Goal: Task Accomplishment & Management: Use online tool/utility

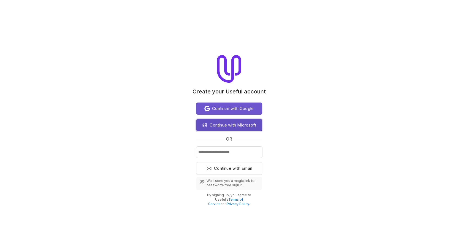
drag, startPoint x: 238, startPoint y: 125, endPoint x: 243, endPoint y: 124, distance: 5.8
click at [238, 125] on span "Continue with Microsoft" at bounding box center [233, 125] width 47 height 7
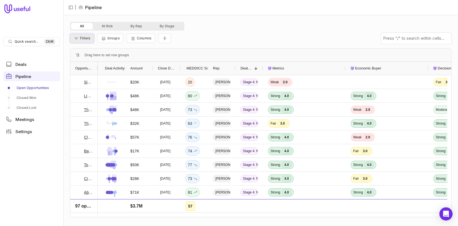
click at [82, 38] on span "Filters" at bounding box center [85, 38] width 10 height 4
click at [222, 27] on div "All At Risk By Rep By Stage" at bounding box center [261, 26] width 382 height 9
click at [130, 27] on button "By Rep" at bounding box center [136, 26] width 29 height 7
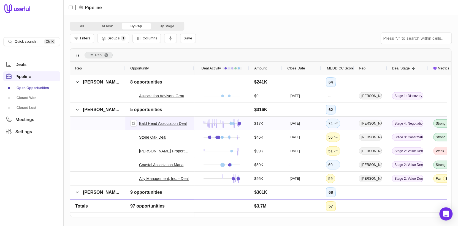
click at [179, 123] on link "Bald Head Association Deal" at bounding box center [163, 123] width 48 height 7
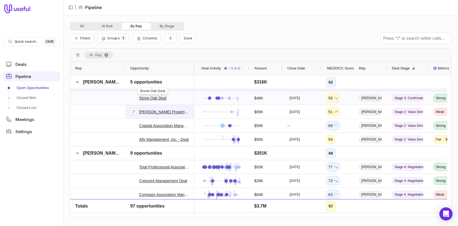
click at [154, 97] on link "Stone Oak Deal" at bounding box center [152, 98] width 27 height 7
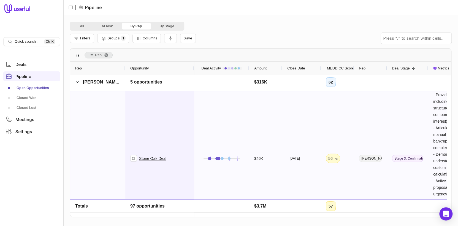
click at [163, 126] on span "Stone Oak Deal" at bounding box center [159, 158] width 59 height 134
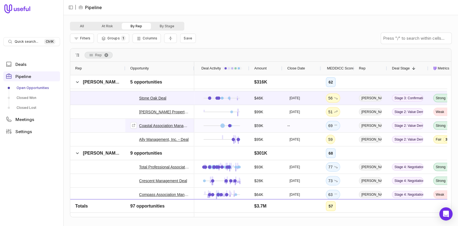
click at [166, 125] on link "Coastal Association Management Deal" at bounding box center [164, 125] width 50 height 7
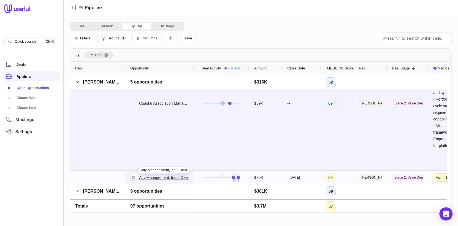
click at [162, 177] on link "Ally Management, Inc. - Deal" at bounding box center [164, 177] width 50 height 7
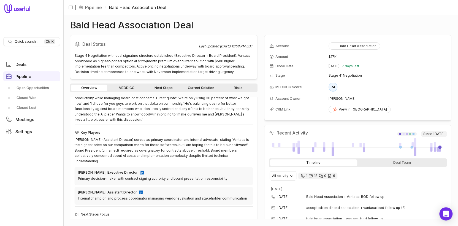
scroll to position [110, 0]
click at [124, 89] on link "MEDDICC" at bounding box center [126, 88] width 36 height 7
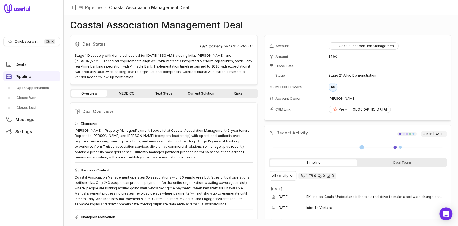
click at [126, 93] on link "MEDDICC" at bounding box center [126, 93] width 36 height 7
